Goal: Information Seeking & Learning: Learn about a topic

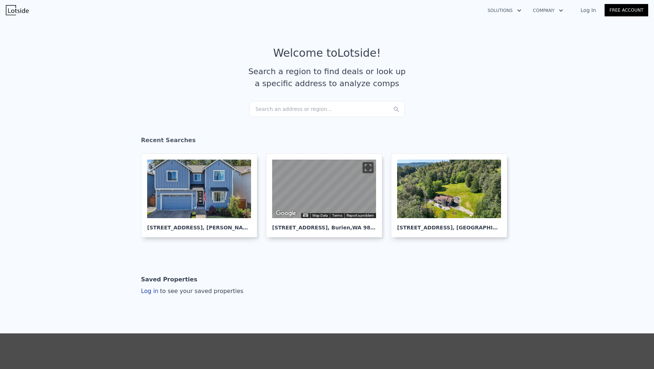
click at [307, 105] on div "Search an address or region..." at bounding box center [327, 109] width 156 height 16
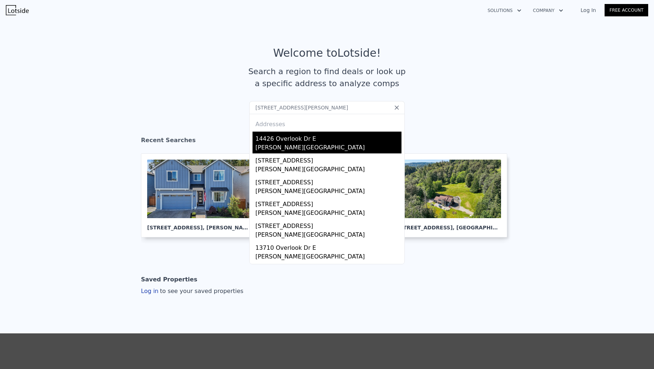
type input "[STREET_ADDRESS][PERSON_NAME]"
click at [296, 136] on div "14426 Overlook Dr E" at bounding box center [328, 138] width 146 height 12
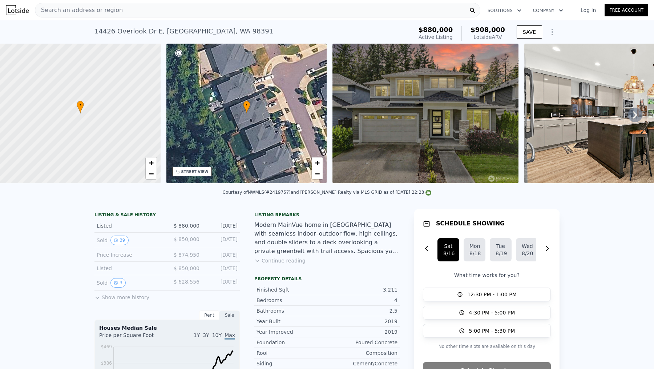
click at [398, 118] on img at bounding box center [426, 114] width 186 height 140
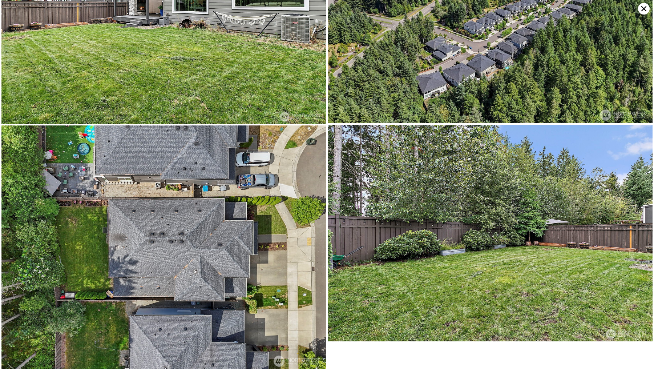
scroll to position [4045, 0]
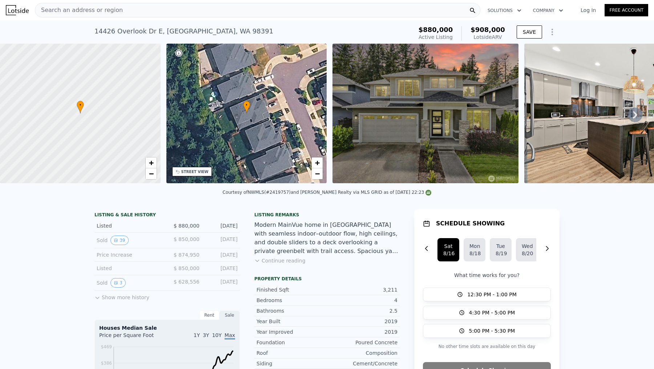
click at [285, 191] on div "Courtesy of NWMLS (#2419757) and [PERSON_NAME] Realty via MLS GRID as of [DATE]…" at bounding box center [327, 192] width 209 height 5
copy div "2419757"
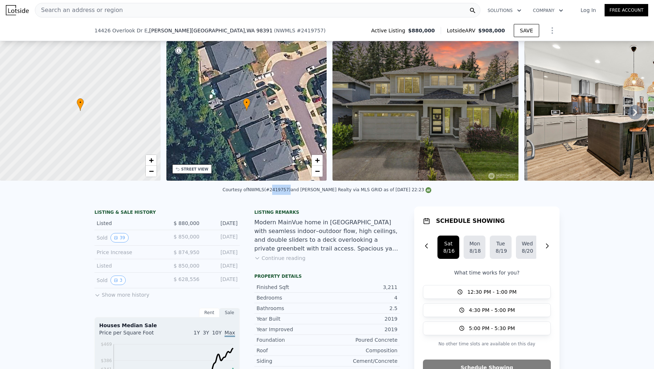
scroll to position [162, 0]
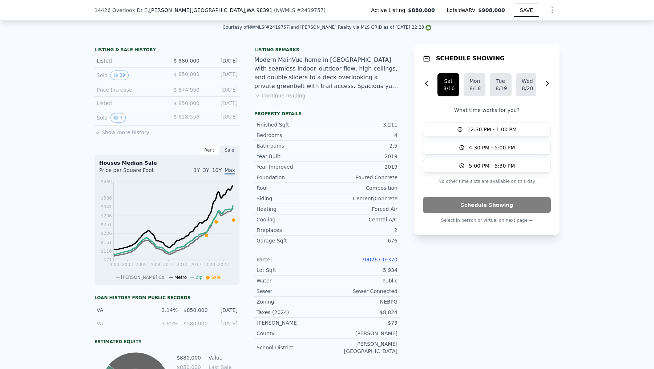
click at [406, 180] on div "LISTING & SALE HISTORY Listed $ 880,000 [DATE] Sold 39 $ 850,000 [DATE] Price I…" at bounding box center [326, 233] width 465 height 379
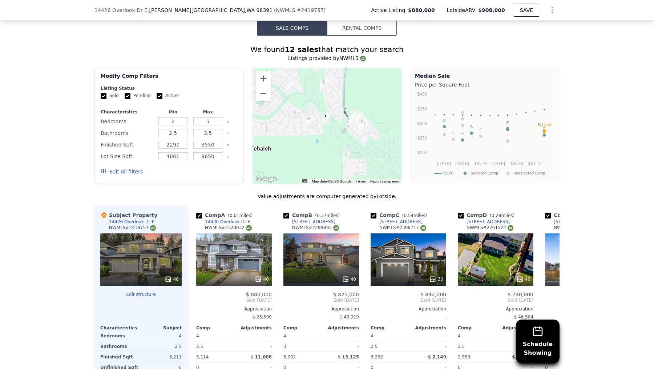
scroll to position [646, 0]
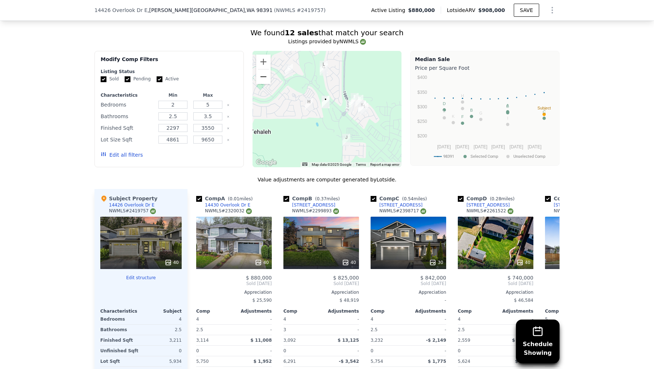
click at [261, 76] on button "Zoom out" at bounding box center [263, 76] width 15 height 15
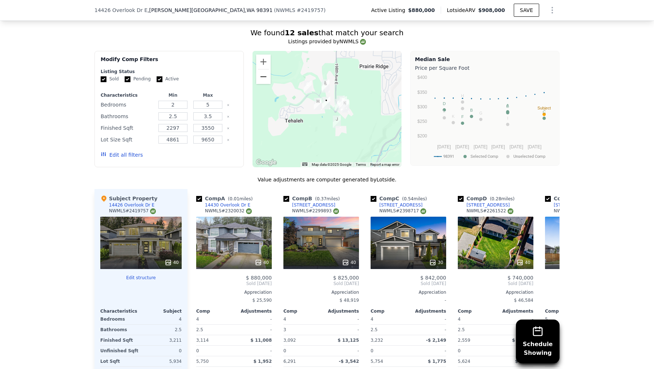
click at [261, 76] on button "Zoom out" at bounding box center [263, 76] width 15 height 15
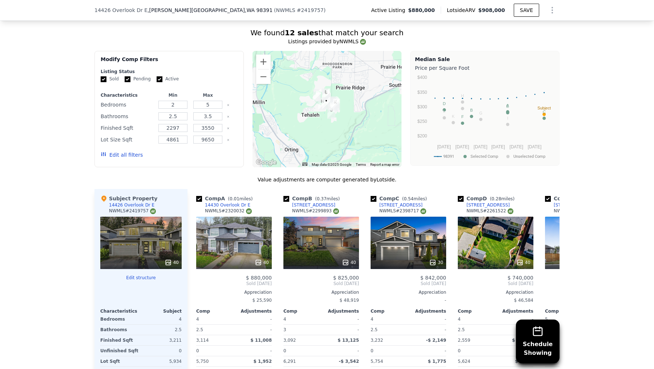
click at [298, 100] on div at bounding box center [327, 109] width 149 height 116
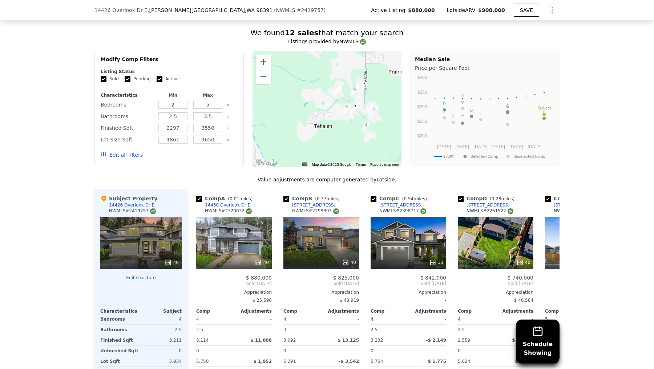
click at [338, 132] on div at bounding box center [327, 109] width 149 height 116
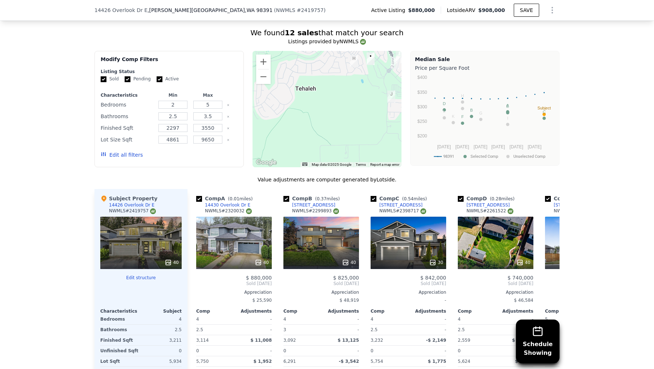
drag, startPoint x: 347, startPoint y: 86, endPoint x: 345, endPoint y: 59, distance: 27.4
click at [345, 59] on div at bounding box center [327, 109] width 149 height 116
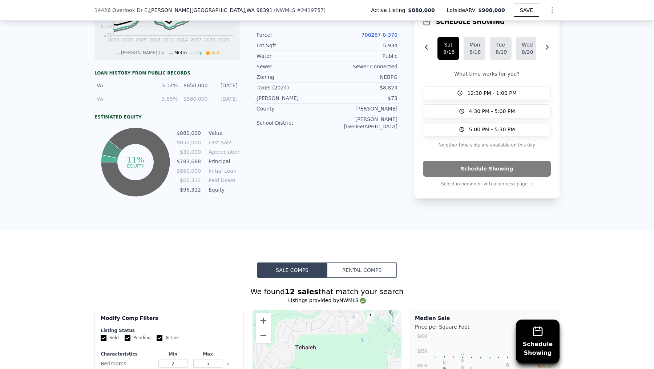
scroll to position [383, 0]
